Goal: Transaction & Acquisition: Book appointment/travel/reservation

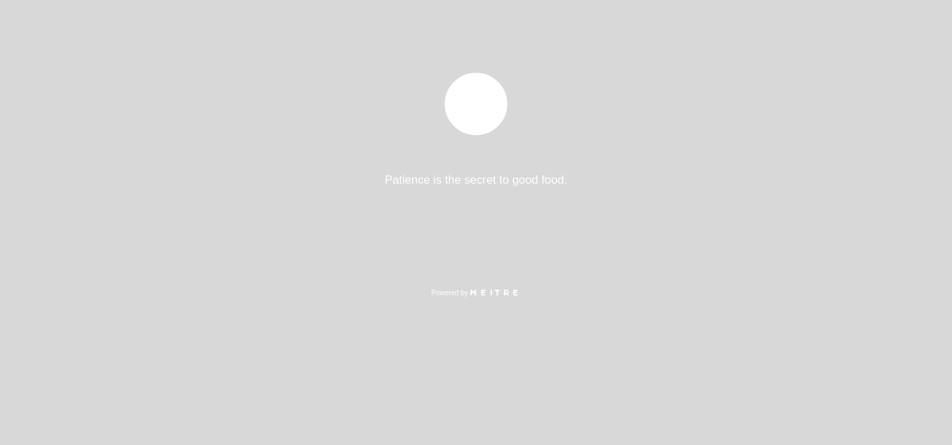
select select "es"
click at [794, 160] on div "Patience is the secret to good food. Powered by" at bounding box center [476, 222] width 952 height 445
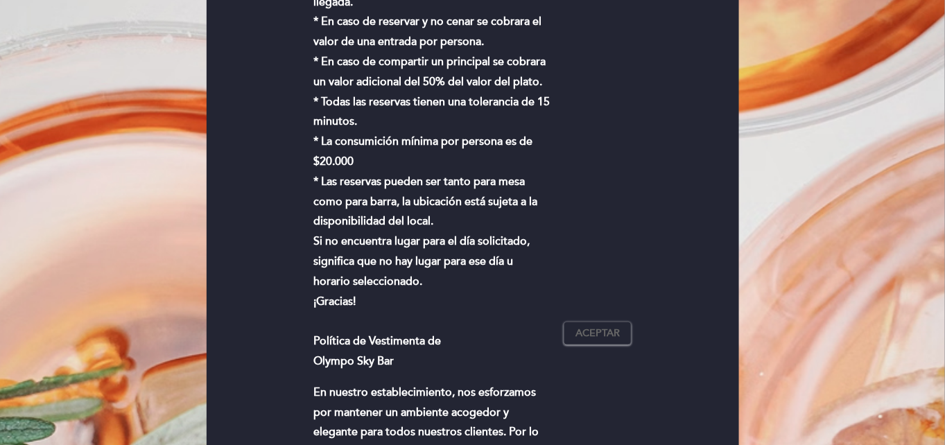
scroll to position [312, 0]
click at [603, 341] on span "Aceptar" at bounding box center [598, 334] width 44 height 15
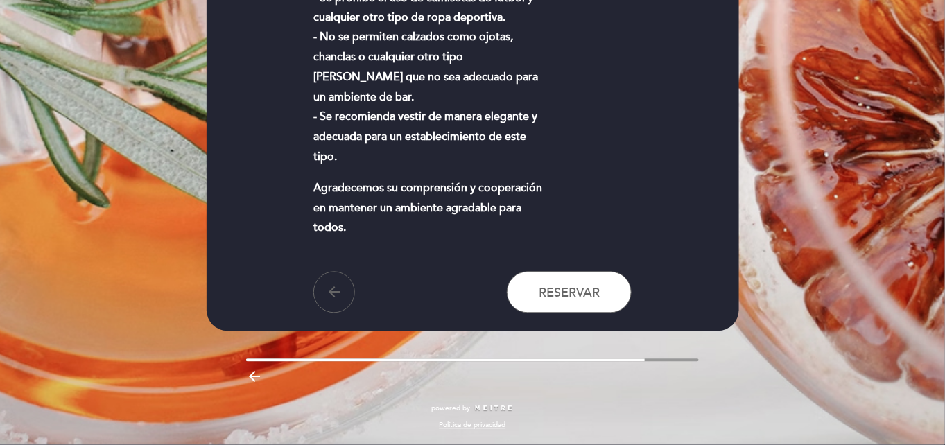
scroll to position [863, 0]
click at [590, 294] on span "Reservar" at bounding box center [569, 293] width 61 height 15
click at [586, 291] on span "Reservar" at bounding box center [569, 293] width 61 height 15
click at [584, 300] on span "Reservar" at bounding box center [569, 293] width 61 height 15
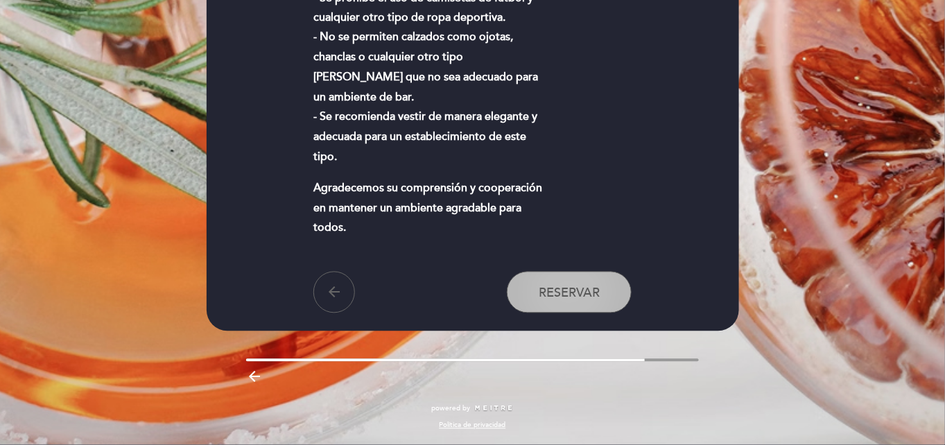
click at [603, 295] on button "Reservar" at bounding box center [569, 293] width 125 height 42
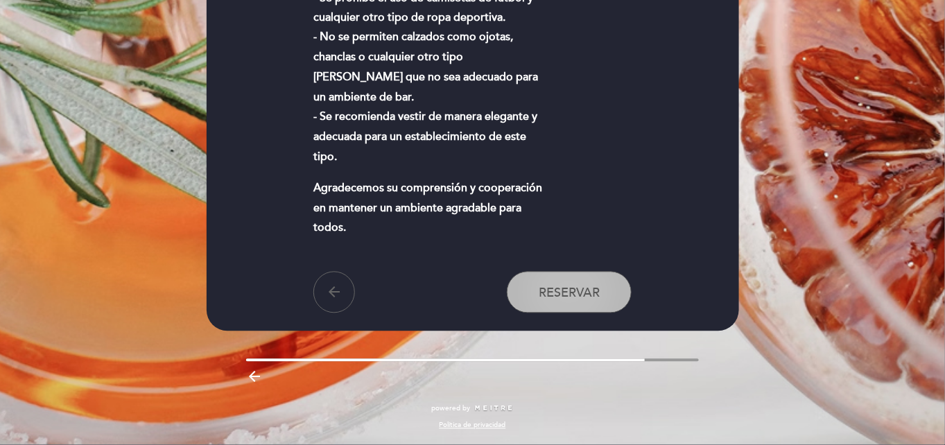
drag, startPoint x: 603, startPoint y: 295, endPoint x: 565, endPoint y: 287, distance: 38.9
click at [565, 287] on button "Reservar" at bounding box center [569, 293] width 125 height 42
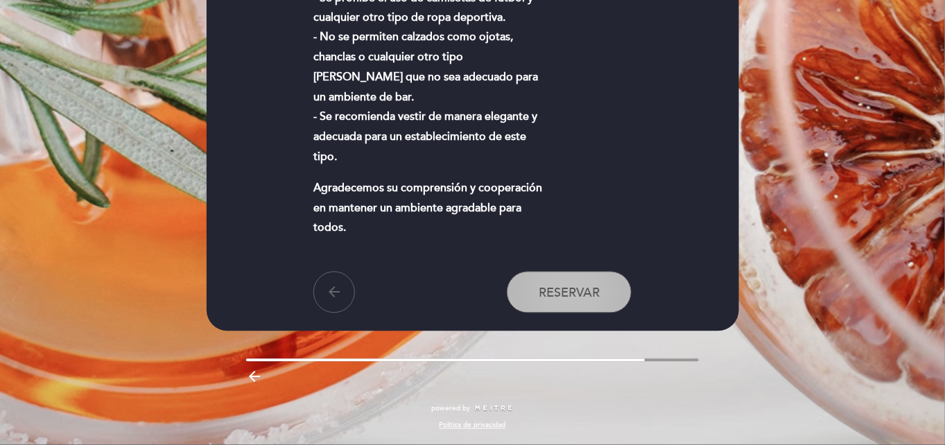
click at [565, 287] on button "Reservar" at bounding box center [569, 293] width 125 height 42
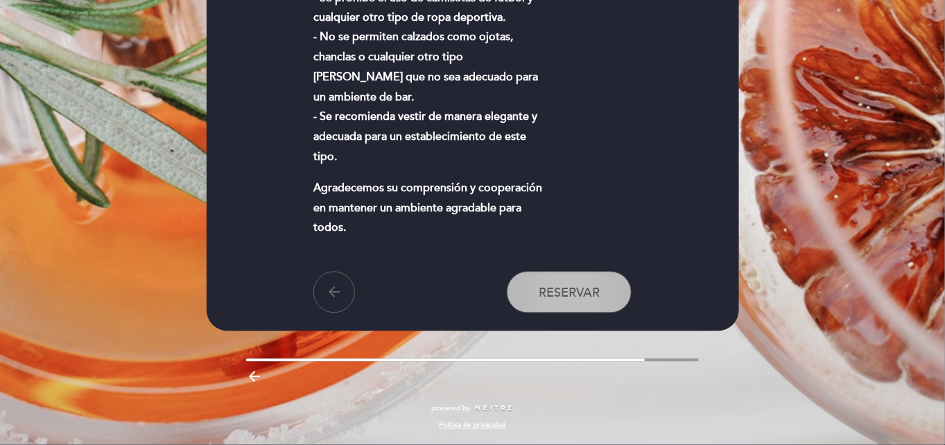
click at [603, 294] on button "Reservar" at bounding box center [569, 293] width 125 height 42
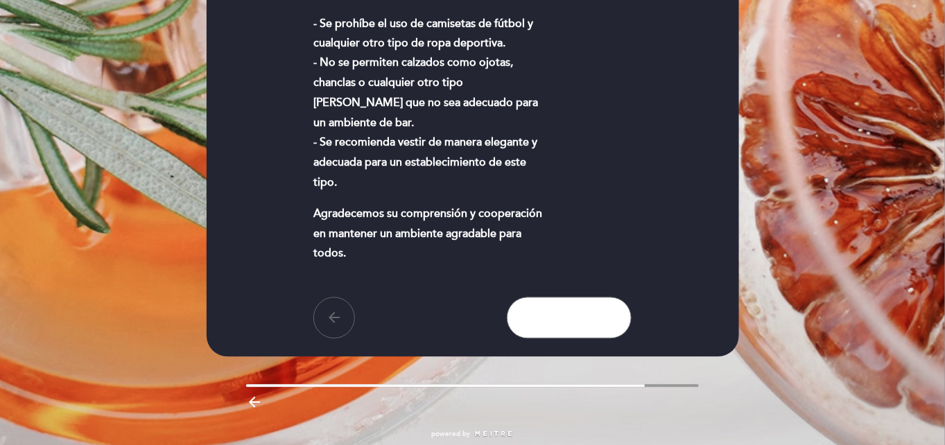
scroll to position [867, 0]
